Goal: Task Accomplishment & Management: Use online tool/utility

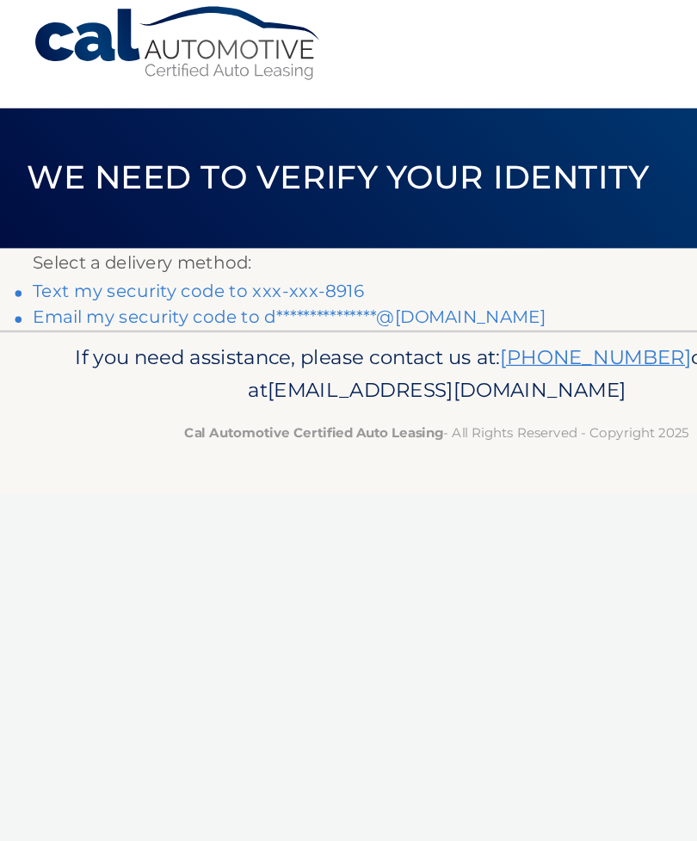
click at [266, 237] on link "Text my security code to xxx-xxx-8916" at bounding box center [158, 245] width 265 height 16
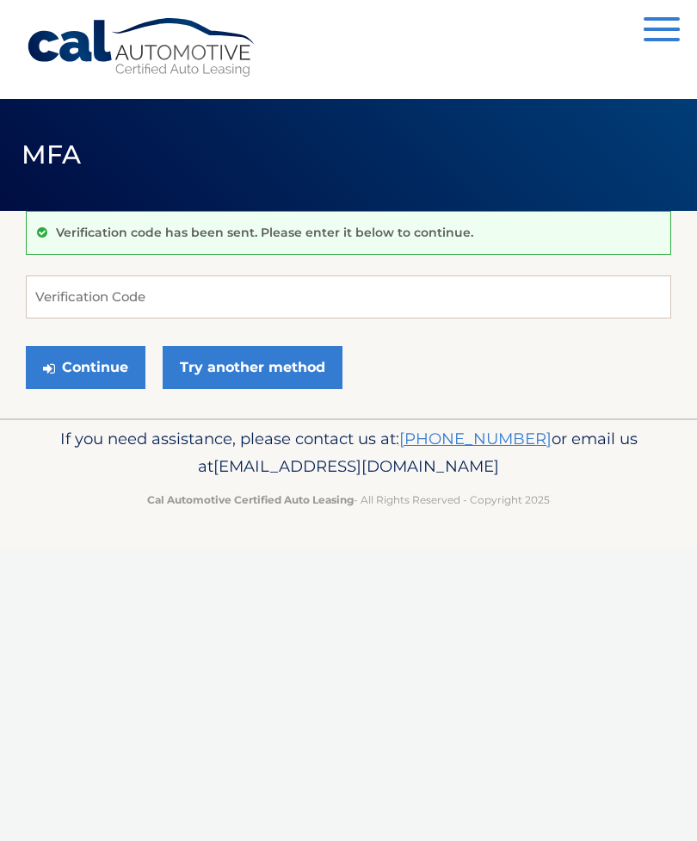
click at [112, 381] on button "Continue" at bounding box center [86, 367] width 120 height 43
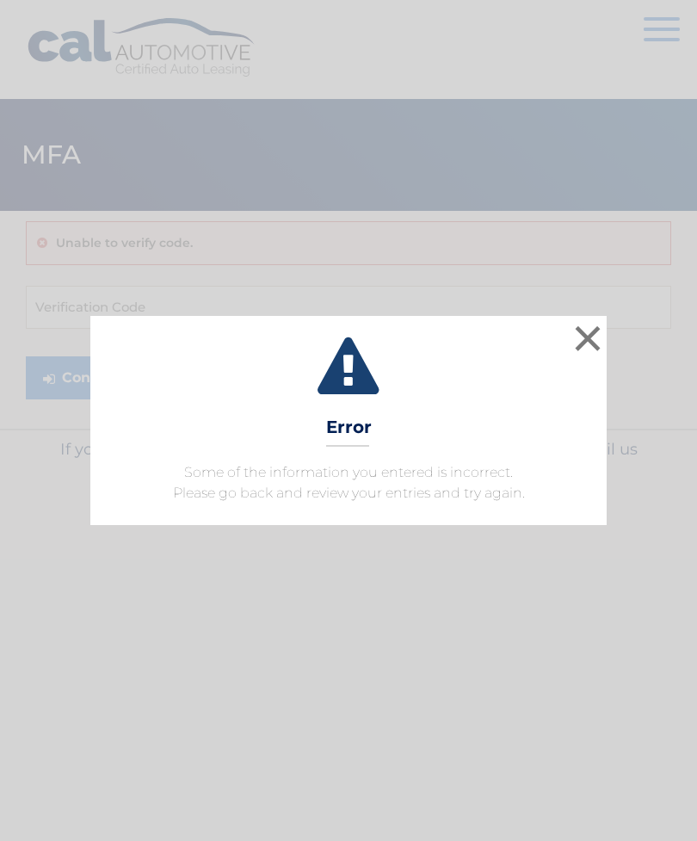
click at [594, 335] on button "×" at bounding box center [588, 338] width 34 height 34
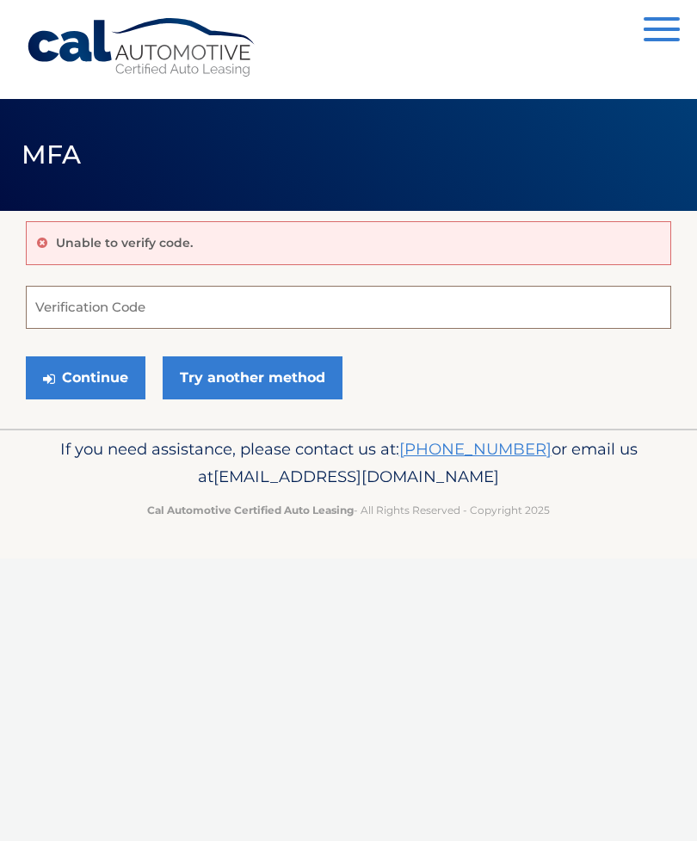
click at [387, 315] on input "Verification Code" at bounding box center [349, 307] width 646 height 43
click at [85, 377] on button "Continue" at bounding box center [86, 377] width 120 height 43
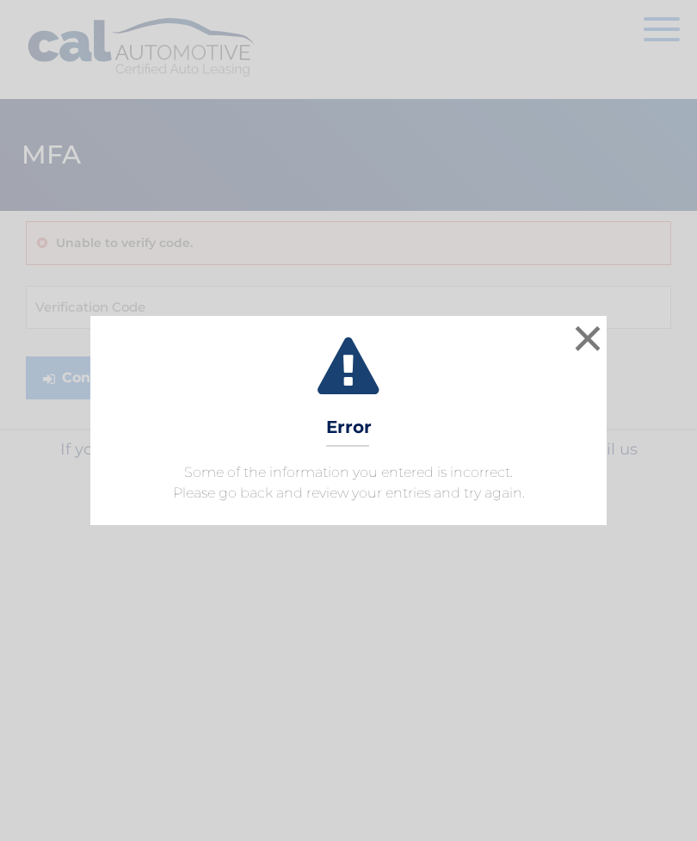
click at [581, 336] on button "×" at bounding box center [588, 338] width 34 height 34
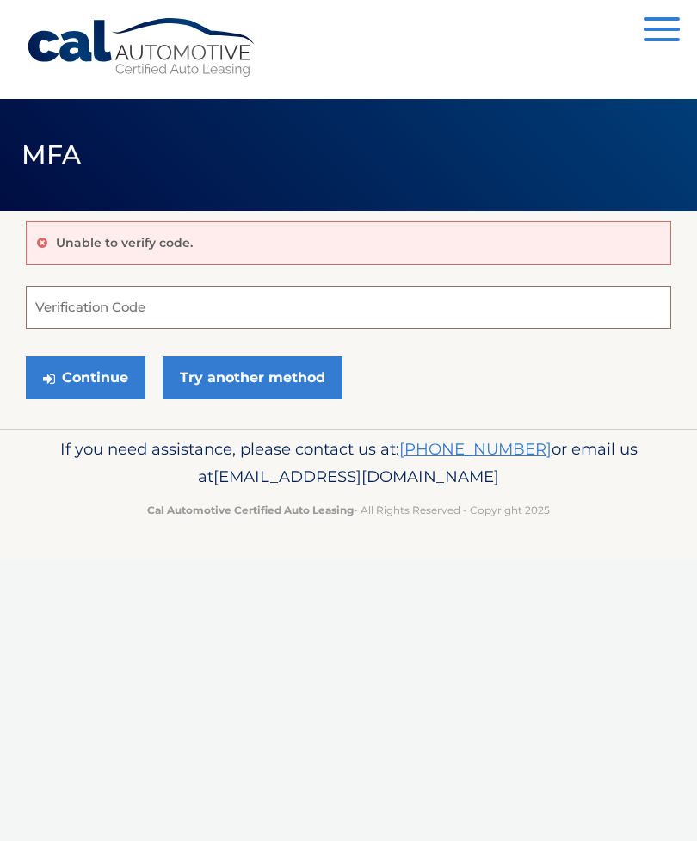
click at [346, 312] on input "Verification Code" at bounding box center [349, 307] width 646 height 43
type input "727662"
click at [128, 359] on button "Continue" at bounding box center [86, 377] width 120 height 43
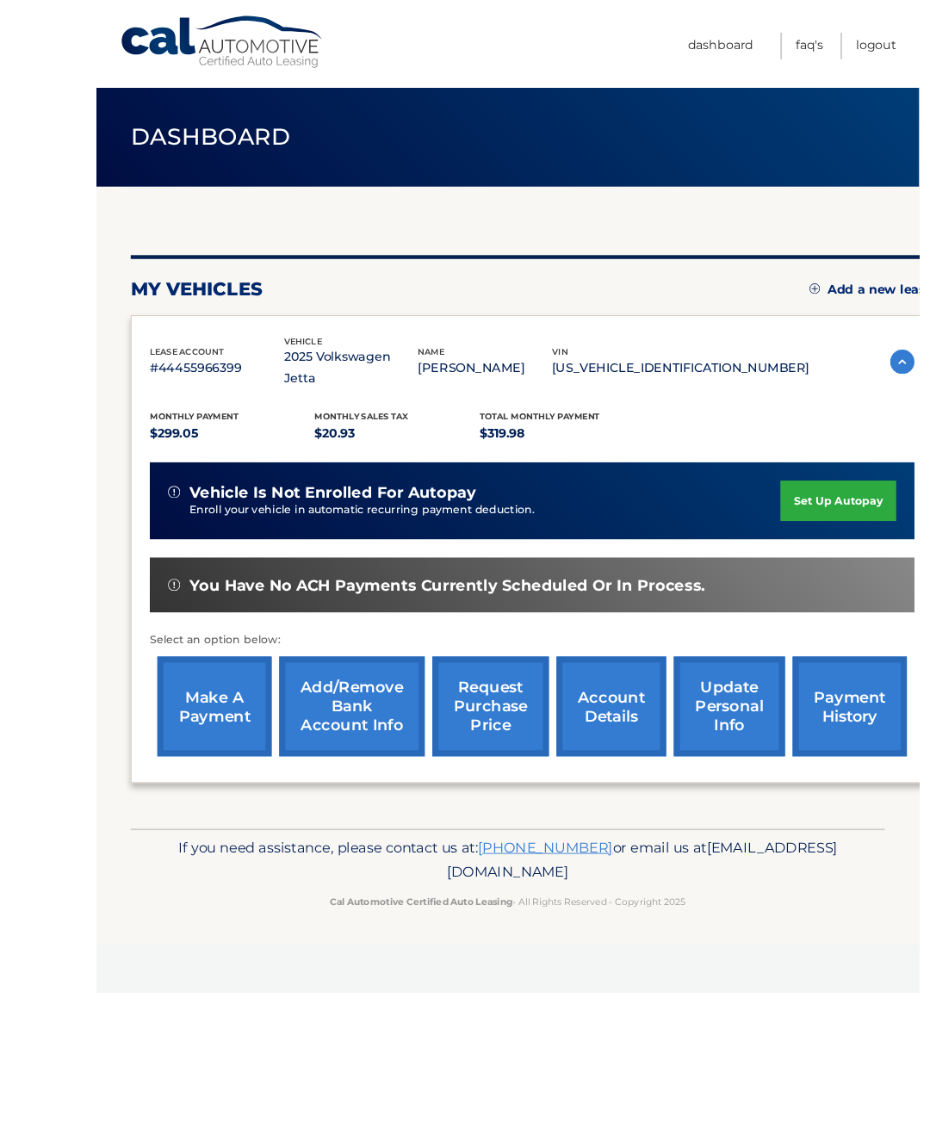
scroll to position [0, 4]
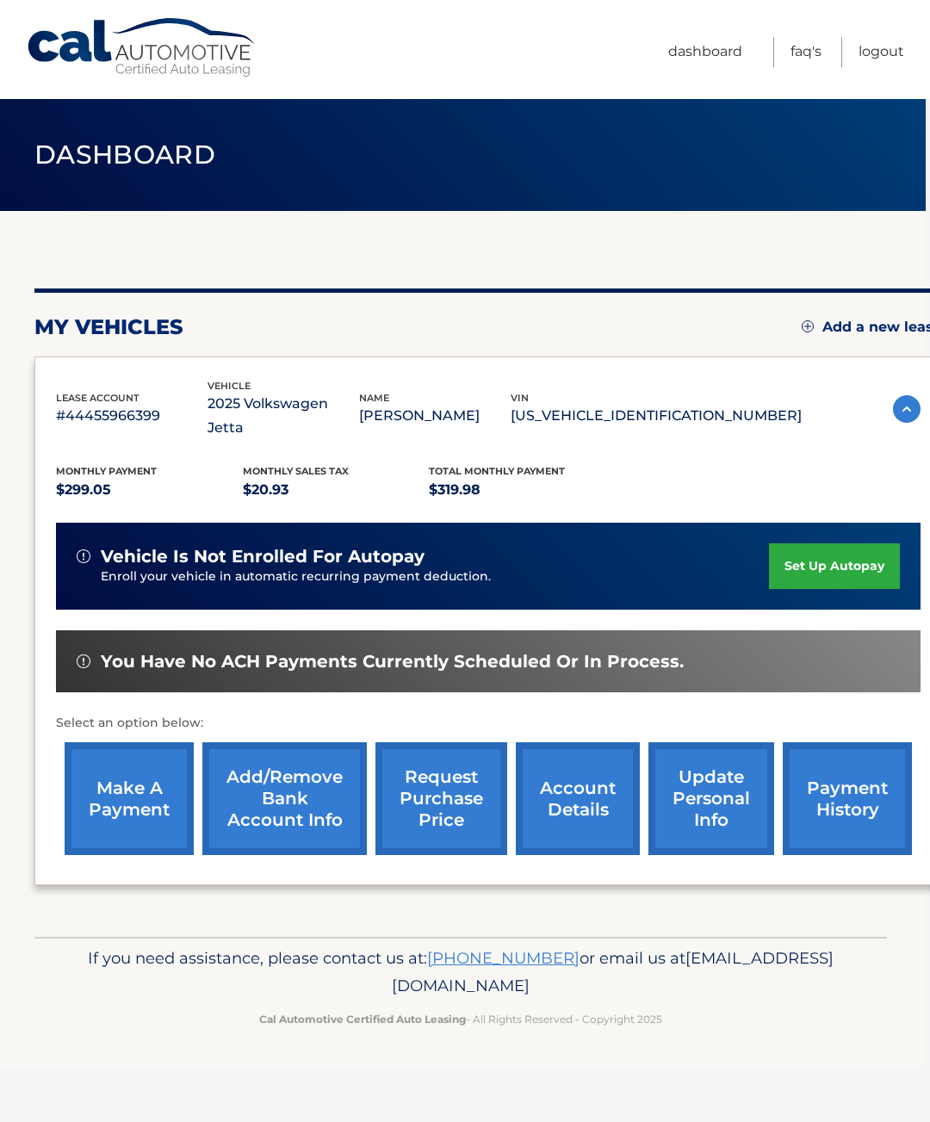
click at [154, 766] on link "make a payment" at bounding box center [129, 798] width 129 height 113
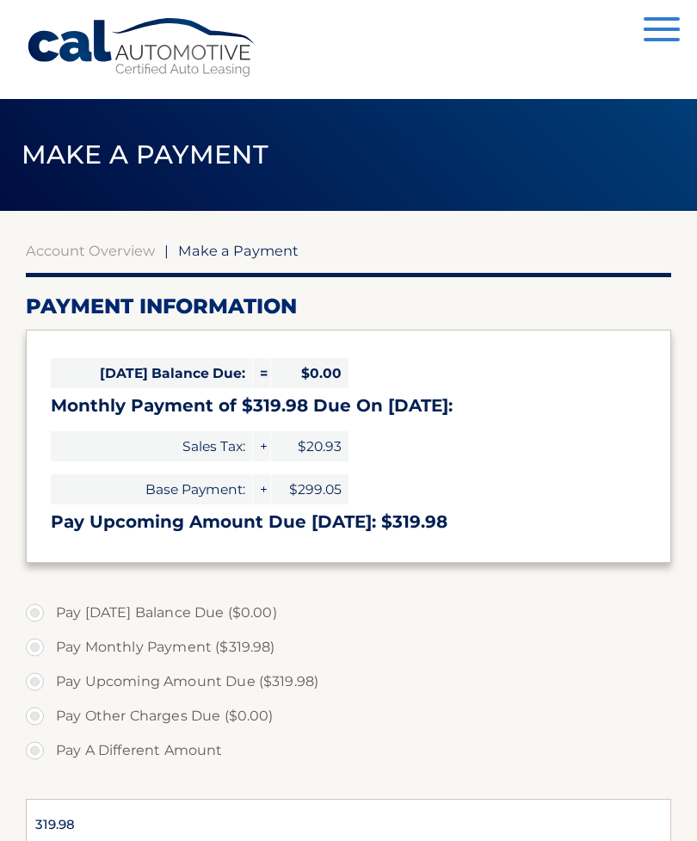
select select "NmNkODE0MjEtZTllZi00Njc3LTllNTAtYTVmOGYzNDdlYTll"
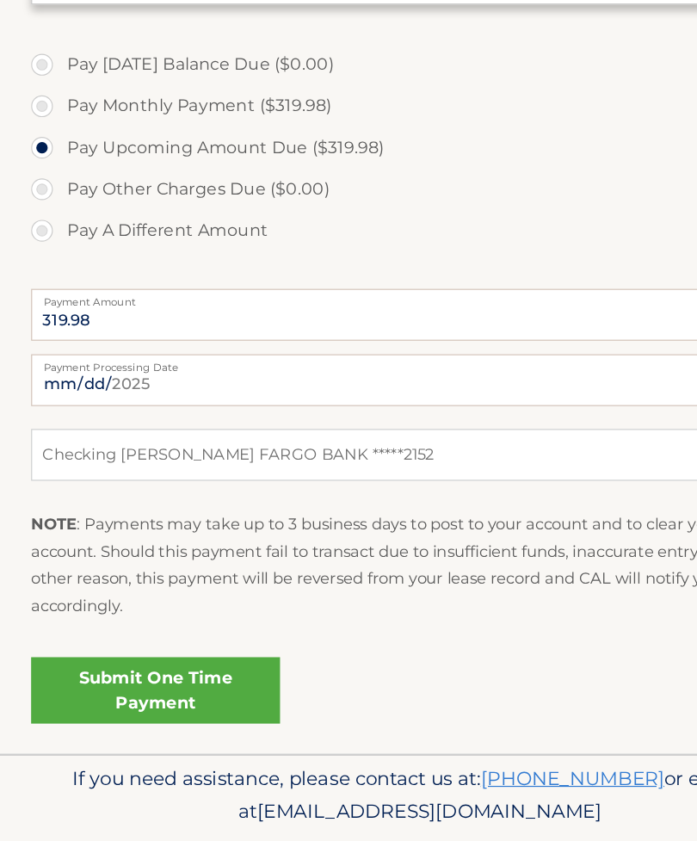
scroll to position [469, 0]
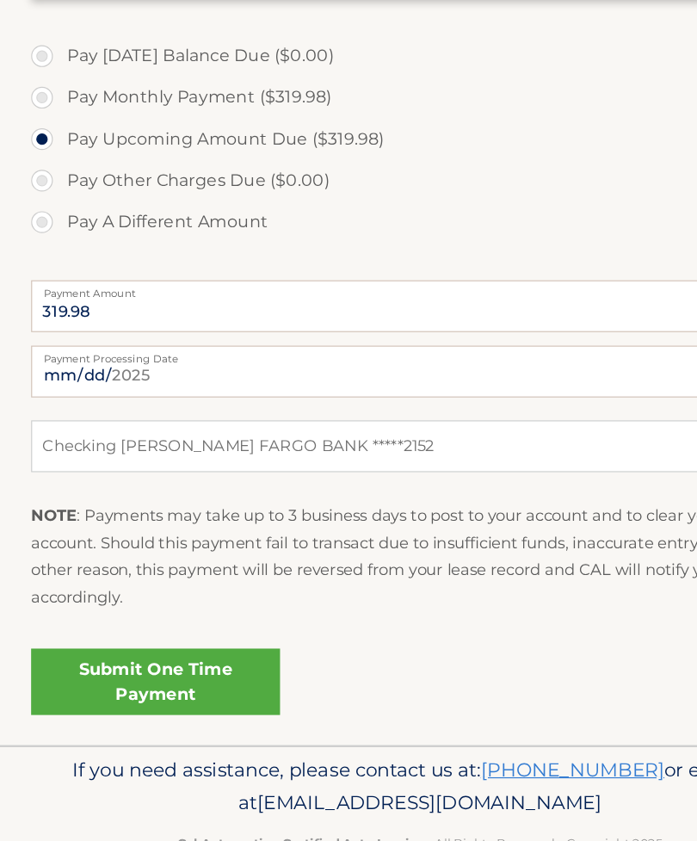
click at [201, 635] on link "Submit One Time Payment" at bounding box center [129, 662] width 207 height 55
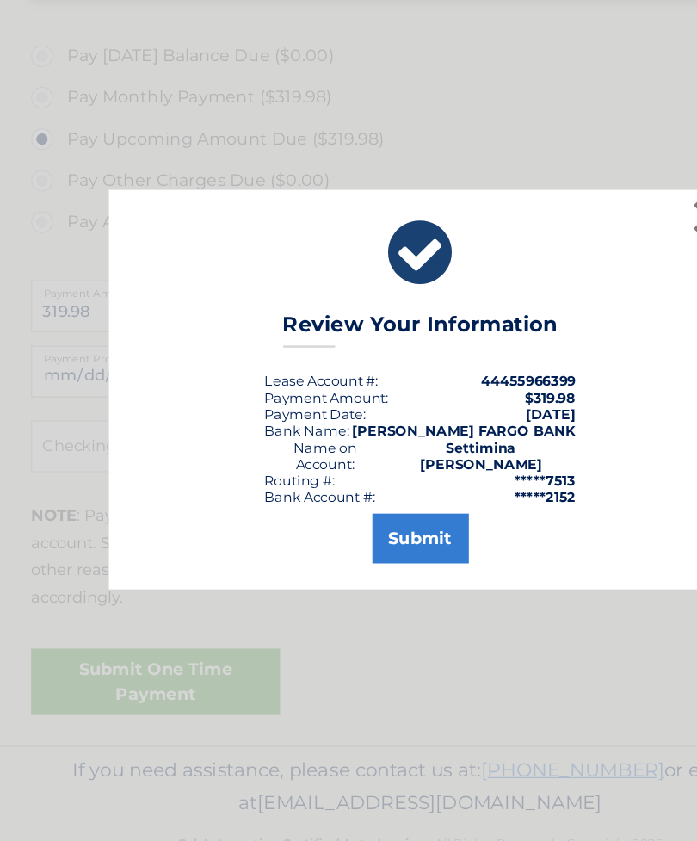
click at [365, 523] on button "Submit" at bounding box center [349, 543] width 80 height 41
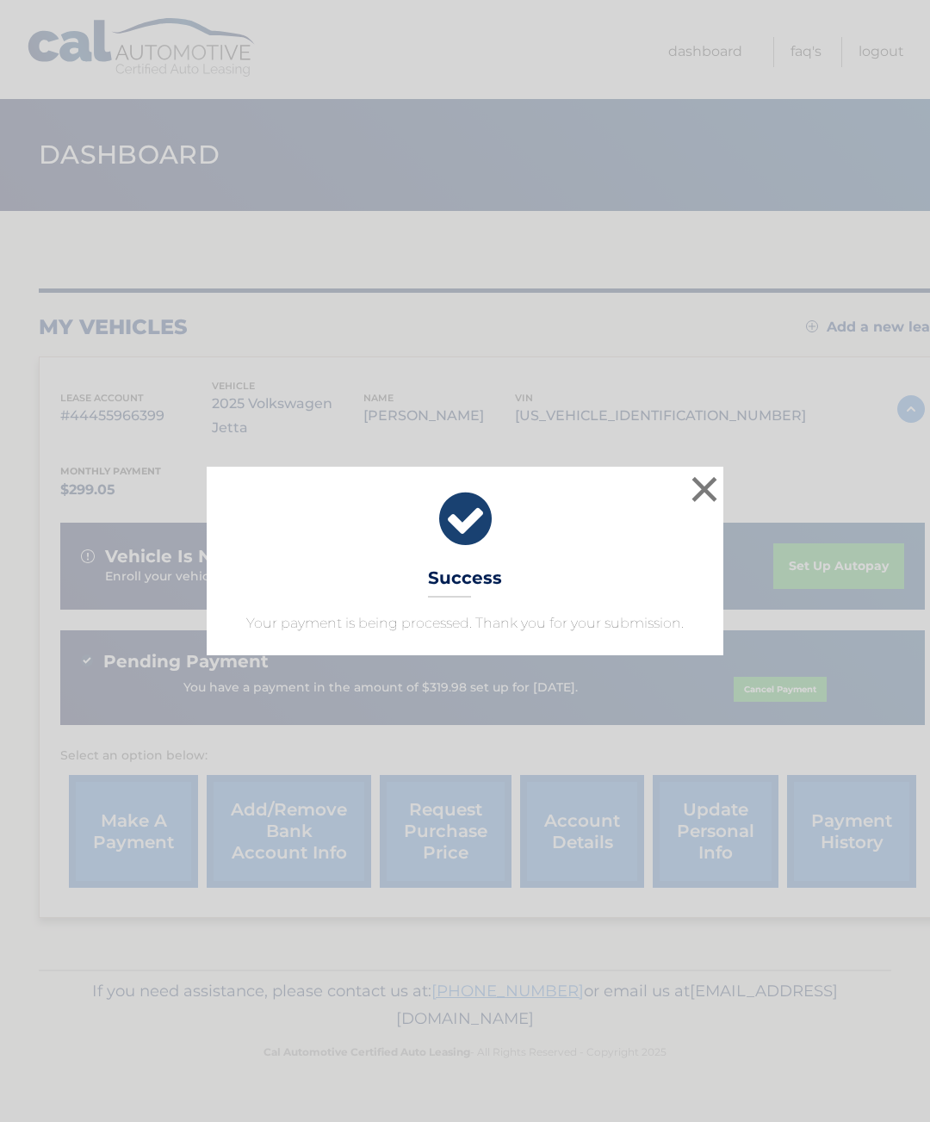
click at [701, 486] on button "×" at bounding box center [704, 489] width 34 height 34
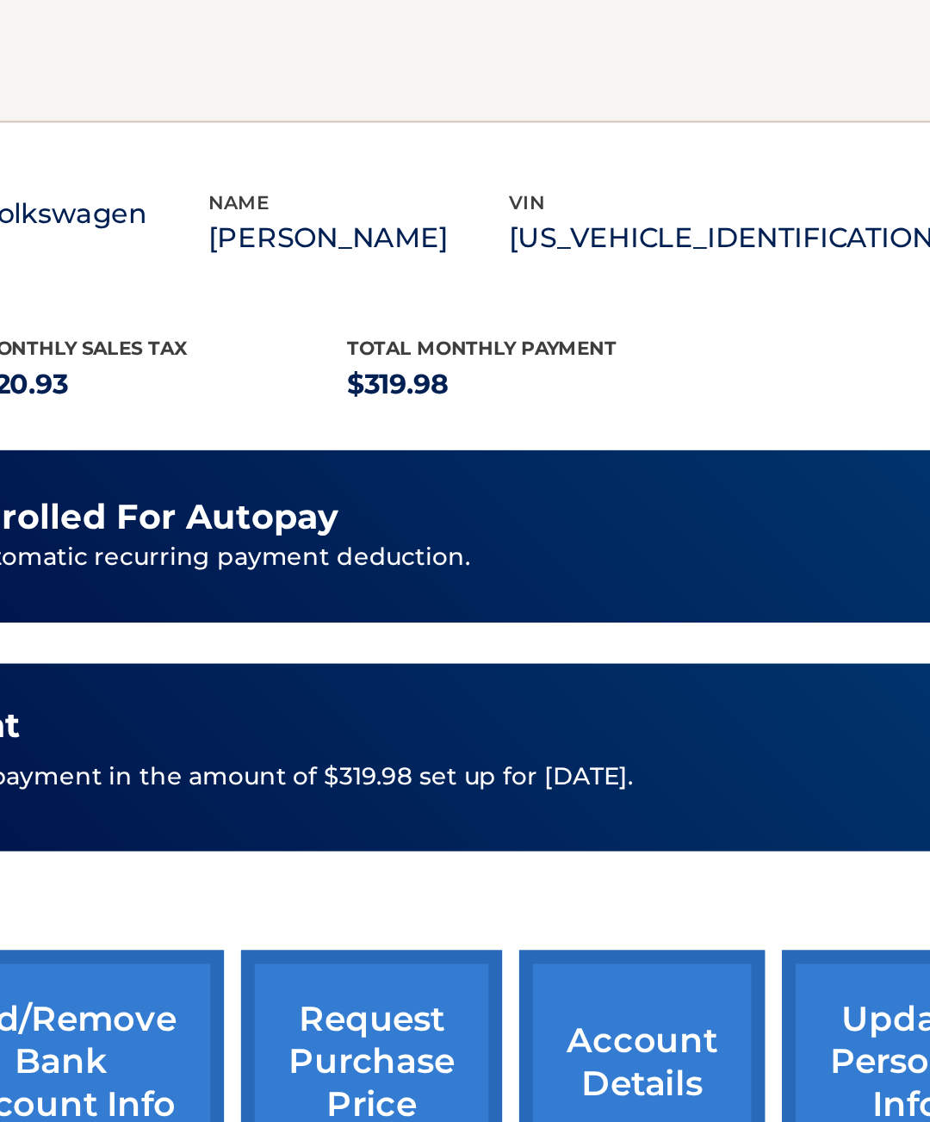
click at [450, 651] on div "Pending Payment" at bounding box center [492, 662] width 823 height 22
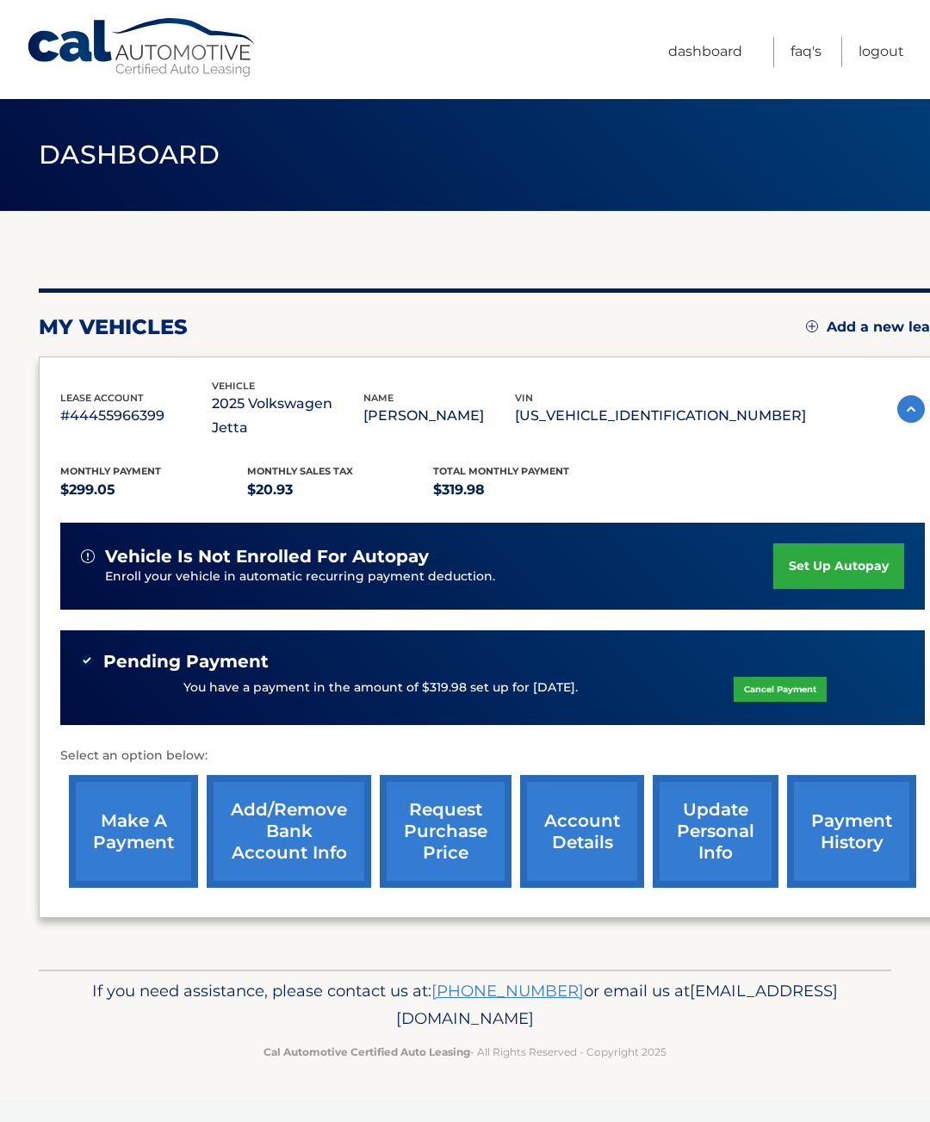
click at [894, 47] on link "Logout" at bounding box center [881, 52] width 46 height 30
